Goal: Information Seeking & Learning: Learn about a topic

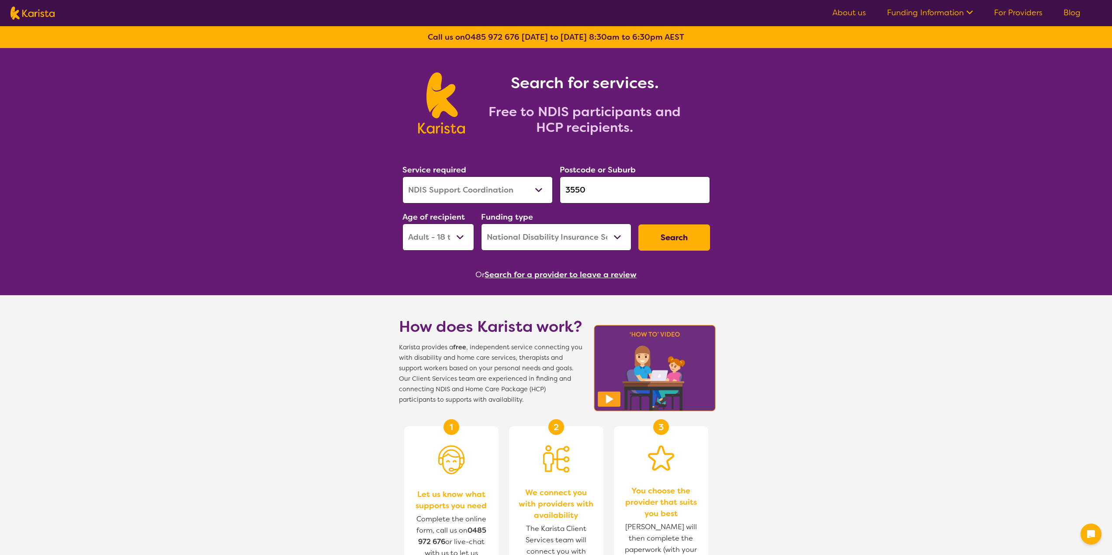
select select "NDIS Support Coordination"
select select "AD"
select select "NDIS"
click at [494, 184] on select "Allied Health Assistant Assessment ([MEDICAL_DATA] or [MEDICAL_DATA]) Behaviour…" at bounding box center [477, 189] width 150 height 27
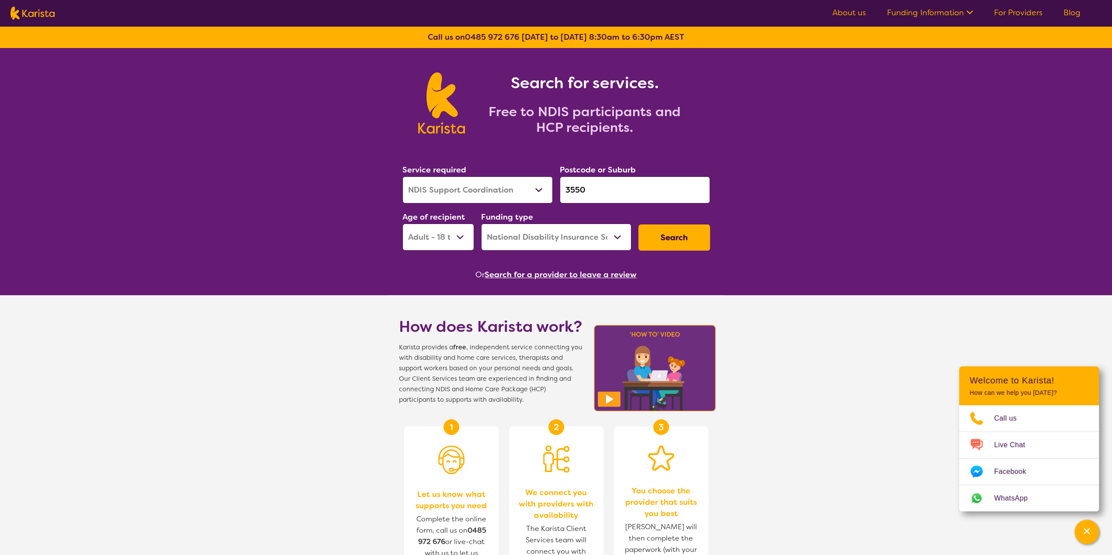
select select "Exercise physiology"
click at [402, 176] on select "Allied Health Assistant Assessment ([MEDICAL_DATA] or [MEDICAL_DATA]) Behaviour…" at bounding box center [477, 189] width 150 height 27
drag, startPoint x: 594, startPoint y: 189, endPoint x: 555, endPoint y: 187, distance: 38.9
click at [555, 187] on div "Service required Allied Health Assistant Assessment ([MEDICAL_DATA] or [MEDICAL…" at bounding box center [556, 207] width 315 height 94
type input "3071"
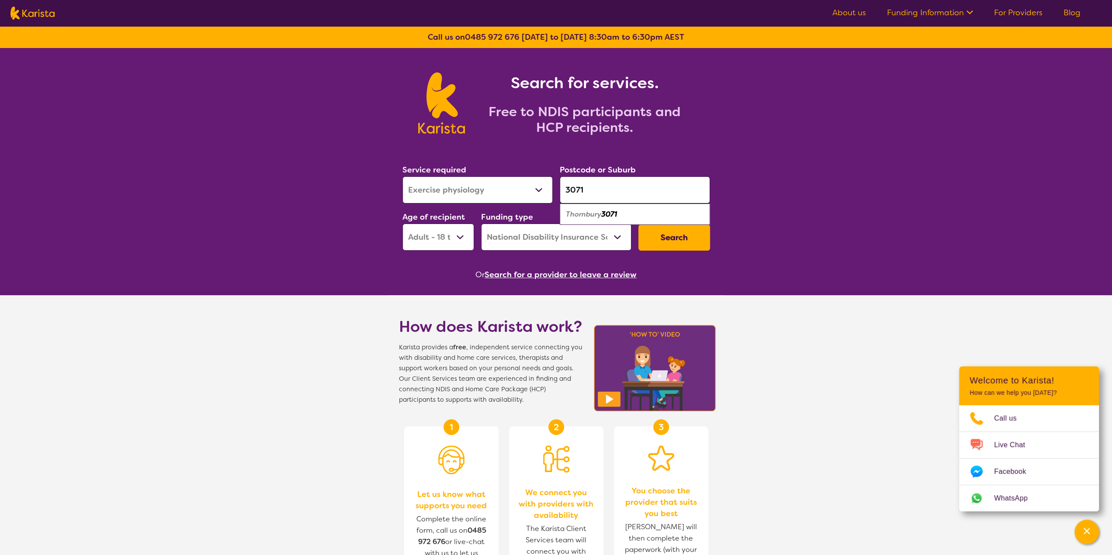
click at [606, 216] on em "3071" at bounding box center [609, 214] width 16 height 9
click at [674, 240] on button "Search" at bounding box center [674, 238] width 72 height 26
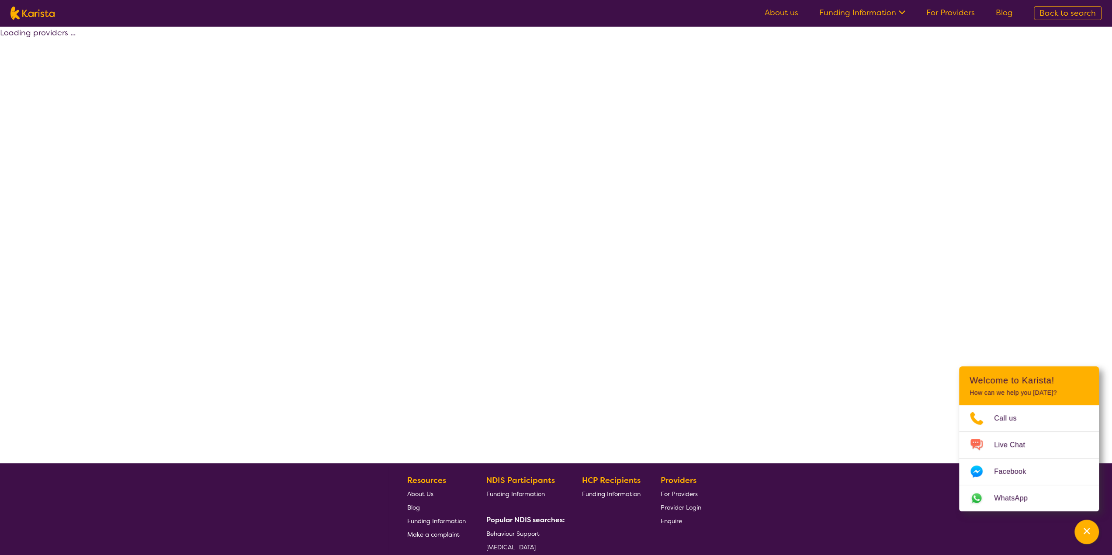
select select "by_score"
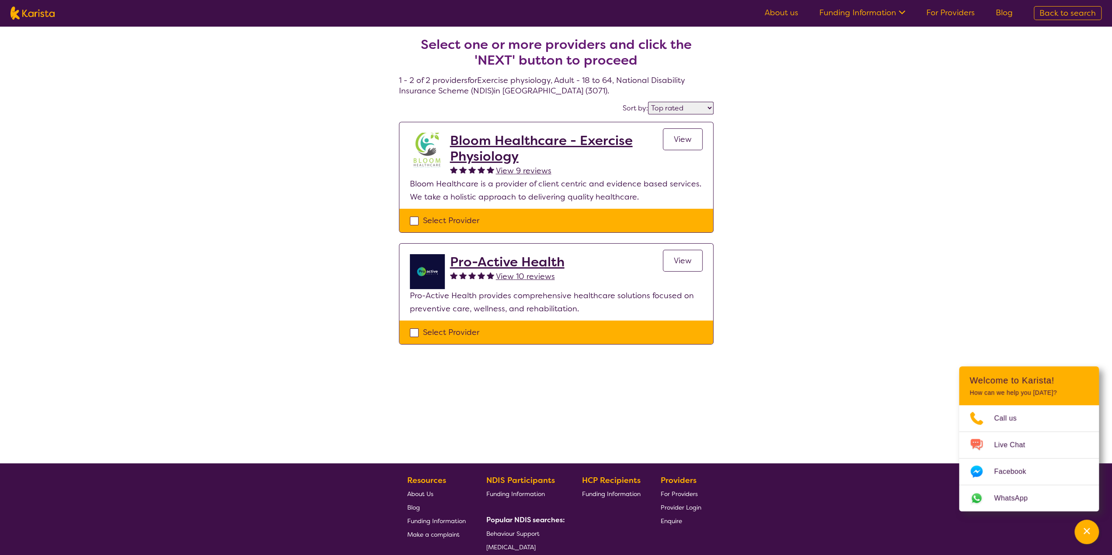
click at [681, 259] on span "View" at bounding box center [683, 261] width 18 height 10
